Goal: Transaction & Acquisition: Purchase product/service

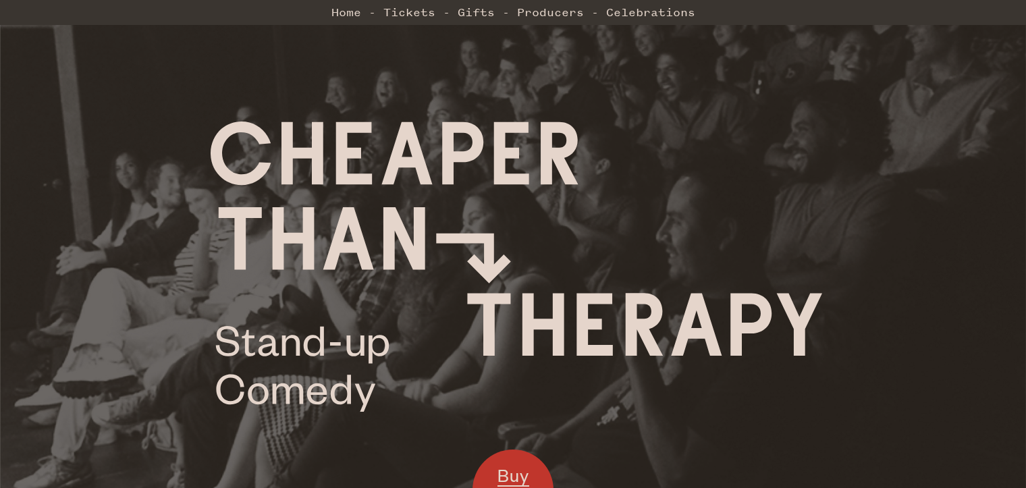
click at [356, 9] on link "Home" at bounding box center [347, 12] width 30 height 27
click at [332, 10] on link "Home" at bounding box center [347, 12] width 30 height 27
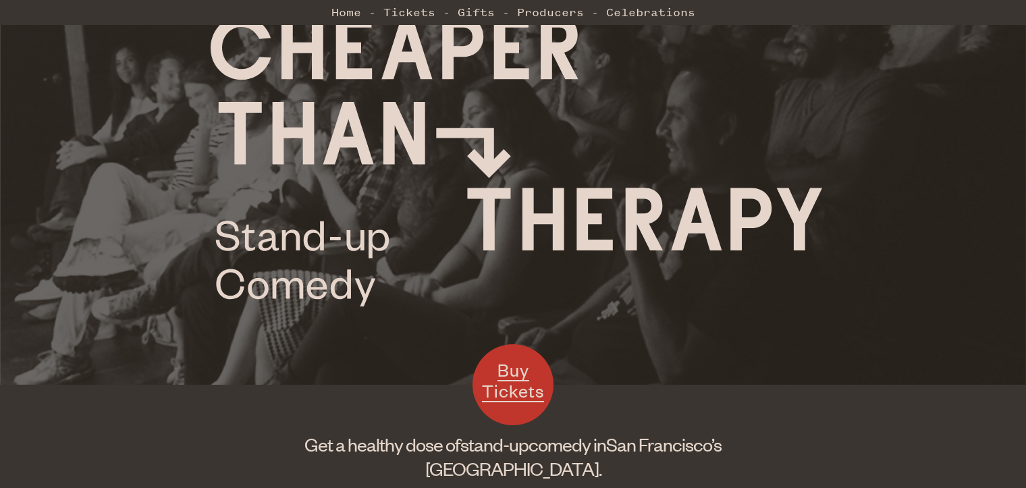
scroll to position [270, 0]
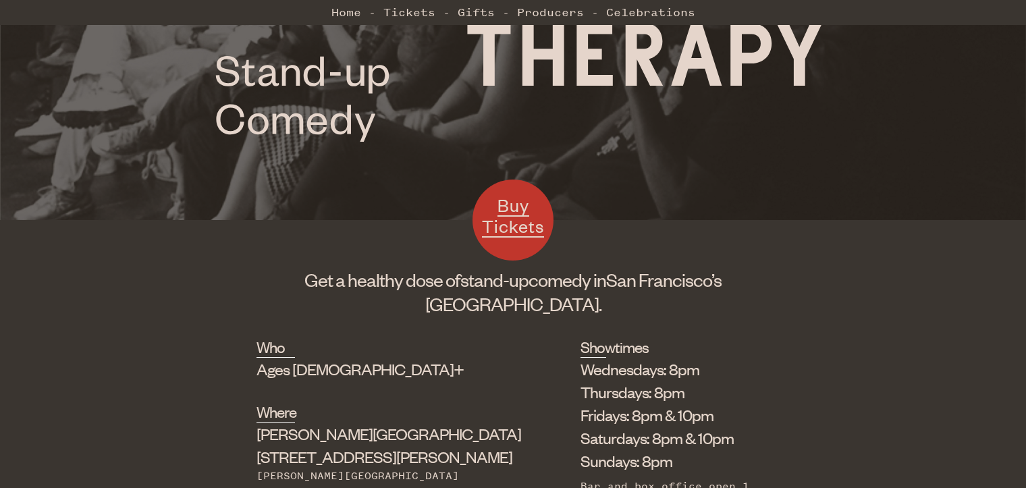
click at [514, 223] on span "Buy Tickets" at bounding box center [513, 216] width 62 height 44
